Goal: Check status: Check status

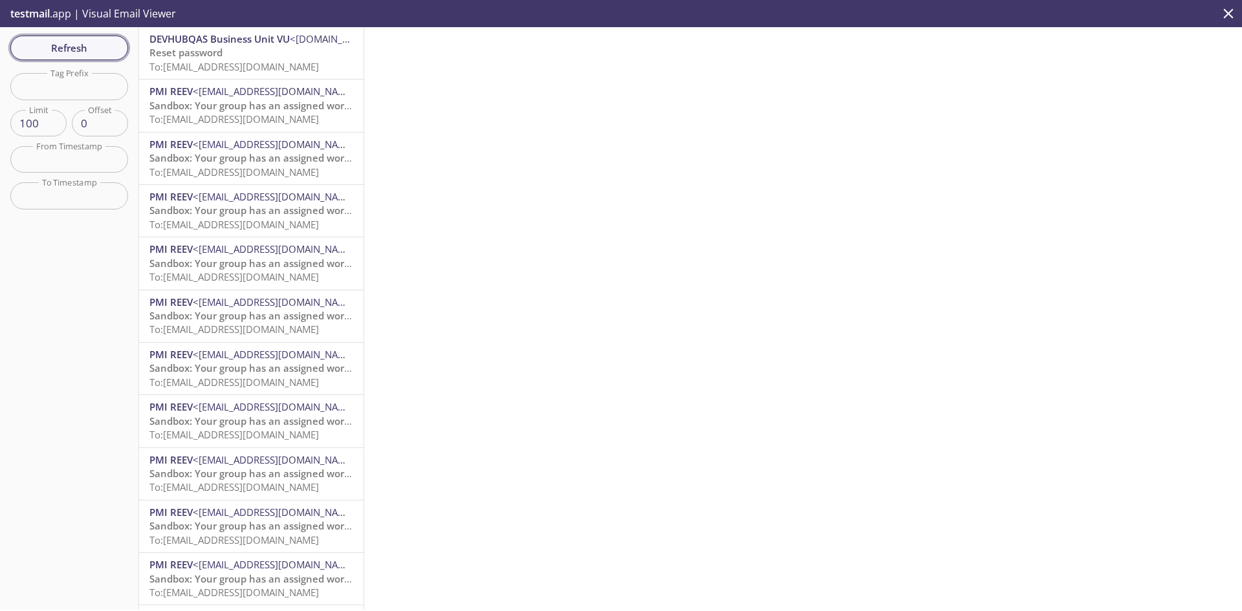
click at [75, 47] on span "Refresh" at bounding box center [69, 47] width 97 height 17
click at [108, 47] on span "Refresh" at bounding box center [69, 47] width 97 height 17
click at [83, 45] on span "Refresh" at bounding box center [69, 47] width 97 height 17
click at [86, 49] on span "Refresh" at bounding box center [69, 47] width 97 height 17
click at [237, 69] on span "To: reevdigital.belizetwo@inbox.testmail.app" at bounding box center [233, 66] width 169 height 13
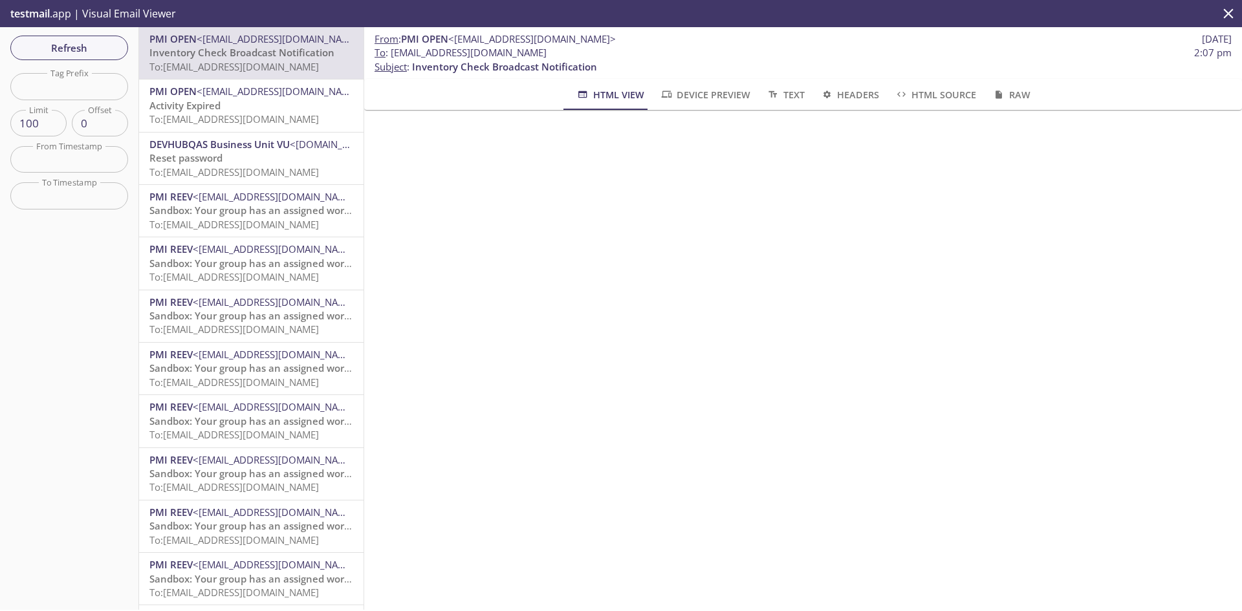
click at [60, 56] on span "Refresh" at bounding box center [69, 47] width 97 height 17
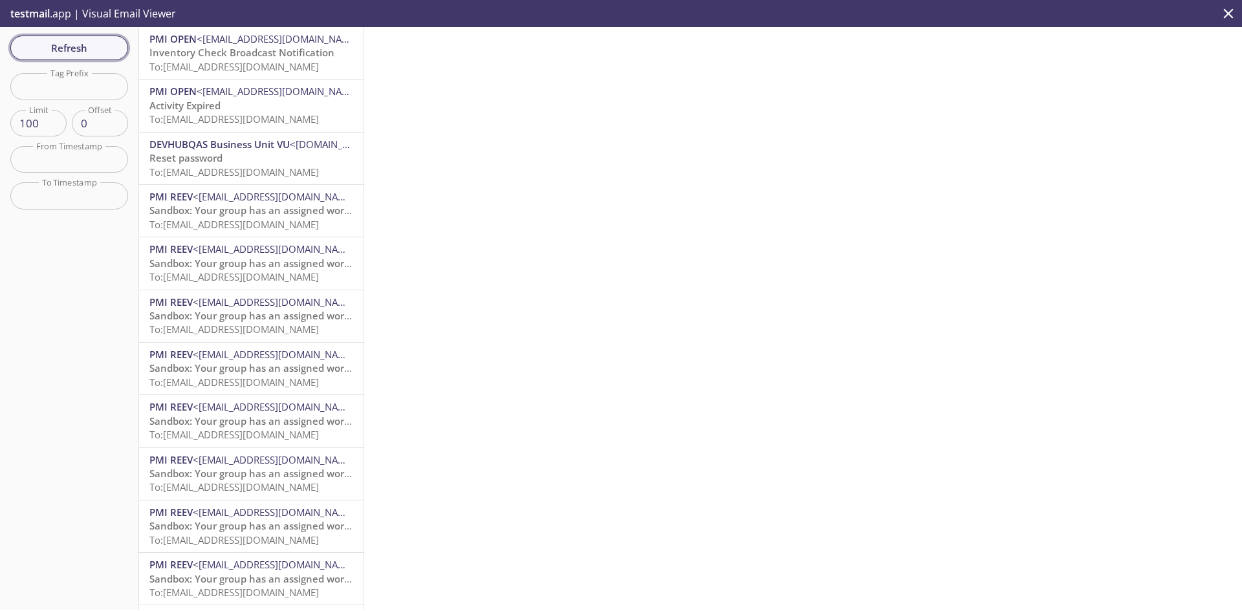
click at [74, 50] on span "Refresh" at bounding box center [69, 47] width 97 height 17
click at [70, 53] on span "Refresh" at bounding box center [69, 47] width 97 height 17
click at [89, 42] on span "Refresh" at bounding box center [69, 47] width 97 height 17
click at [82, 40] on span "Refresh" at bounding box center [69, 47] width 97 height 17
click at [86, 32] on div "Refresh Filters Tag Prefix Tag Prefix Limit 100 Limit Offset 0 Offset From Time…" at bounding box center [69, 318] width 139 height 583
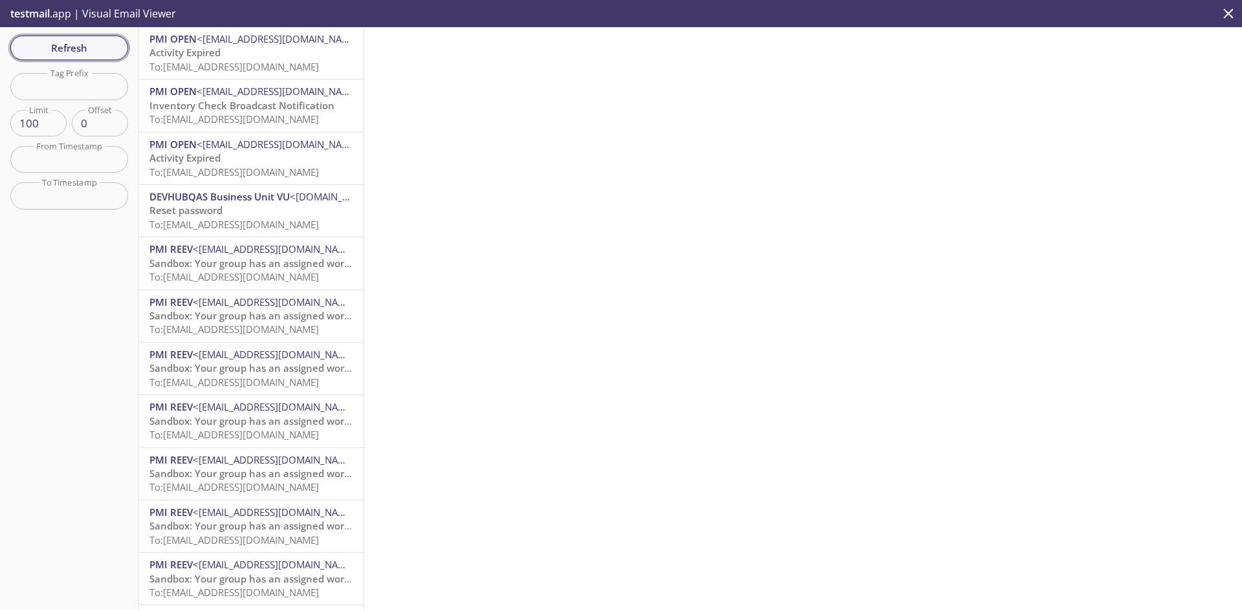
click at [82, 49] on span "Refresh" at bounding box center [69, 47] width 97 height 17
click at [72, 45] on span "Refresh" at bounding box center [69, 47] width 97 height 17
click at [77, 47] on span "Refresh" at bounding box center [69, 47] width 97 height 17
